Goal: Navigation & Orientation: Find specific page/section

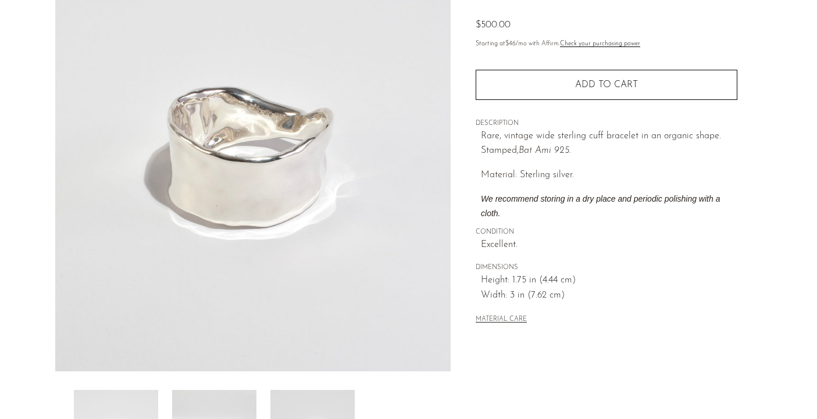
scroll to position [118, 0]
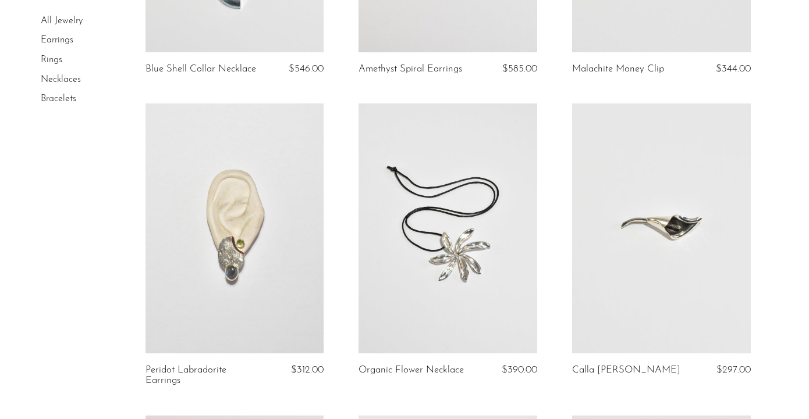
scroll to position [609, 0]
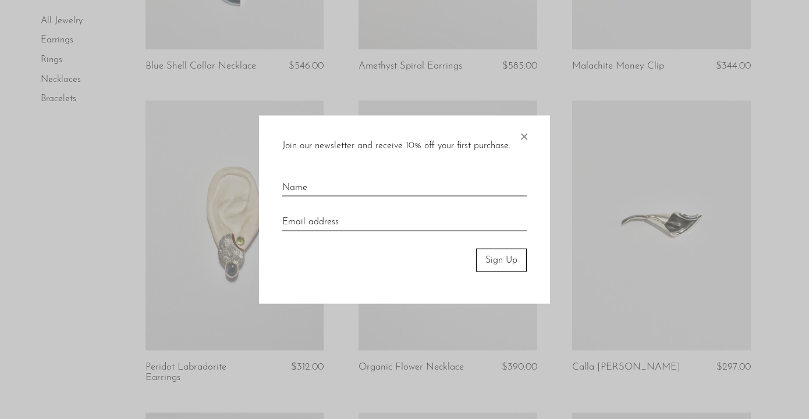
click at [520, 137] on span "×" at bounding box center [524, 133] width 12 height 37
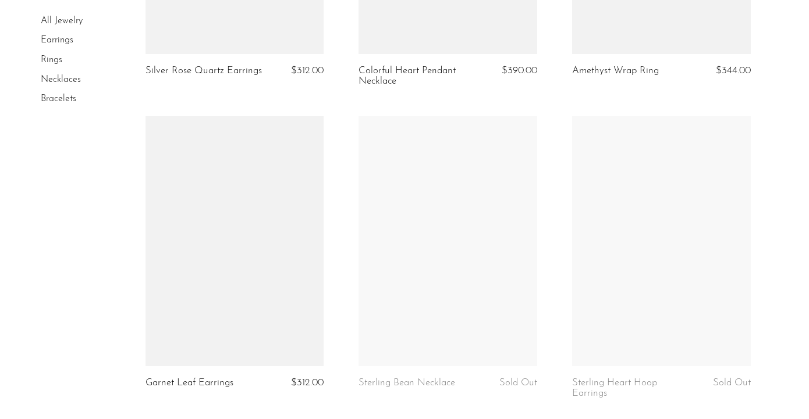
scroll to position [2760, 0]
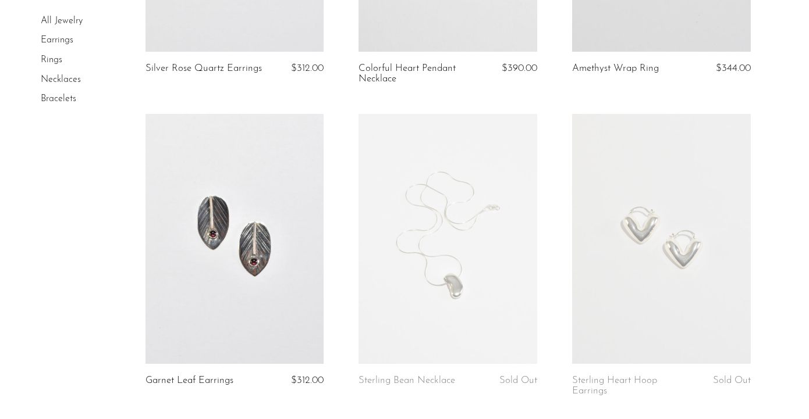
click at [424, 289] on link at bounding box center [447, 239] width 179 height 250
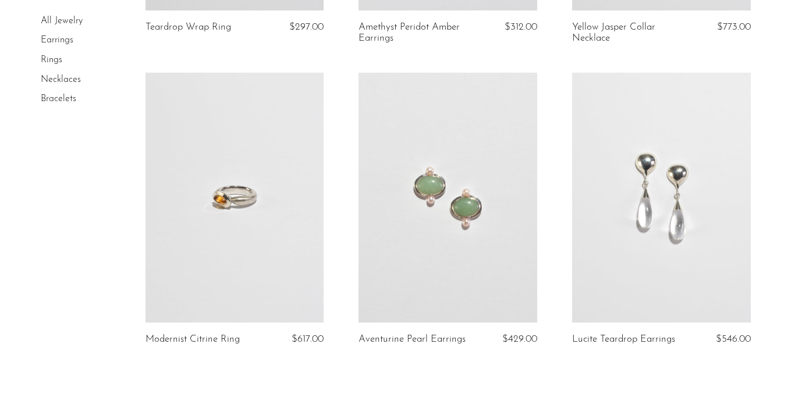
scroll to position [3651, 0]
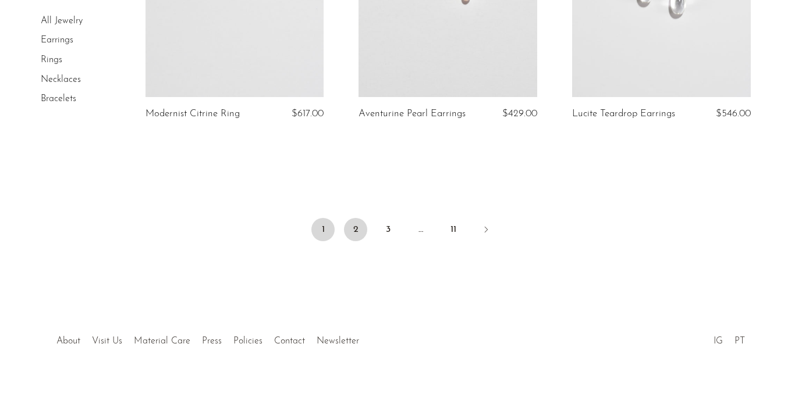
click at [355, 233] on link "2" at bounding box center [355, 229] width 23 height 23
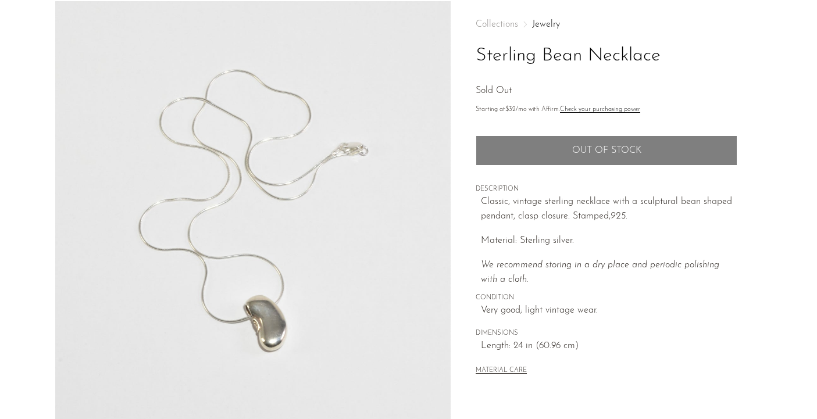
scroll to position [53, 0]
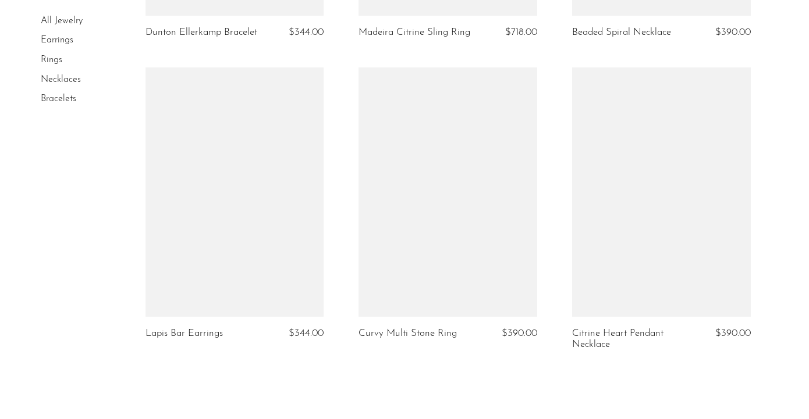
scroll to position [3670, 0]
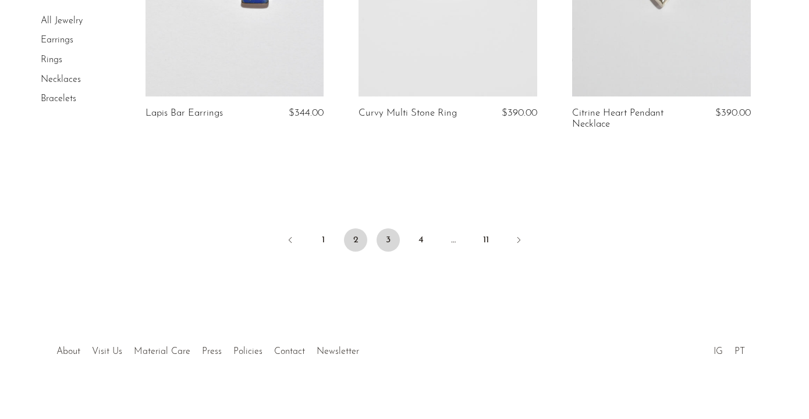
click at [386, 234] on link "3" at bounding box center [387, 240] width 23 height 23
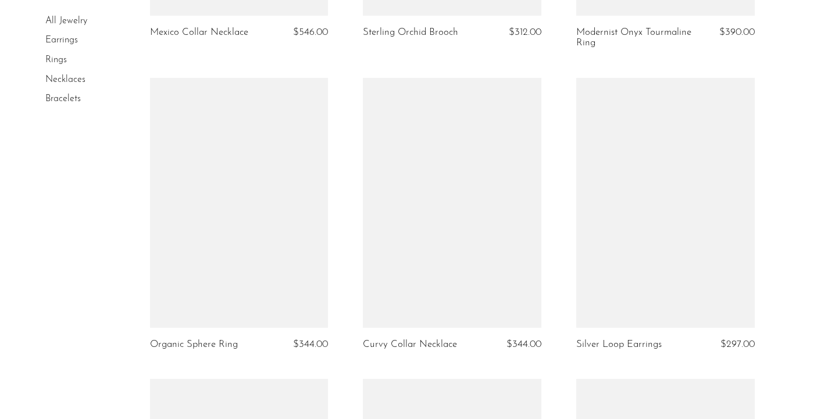
scroll to position [952, 0]
